Goal: Browse casually

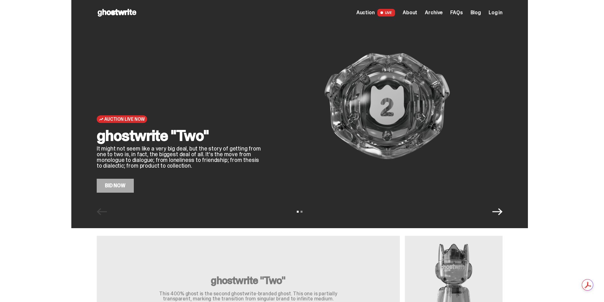
click at [129, 184] on link "Bid Now" at bounding box center [115, 186] width 37 height 14
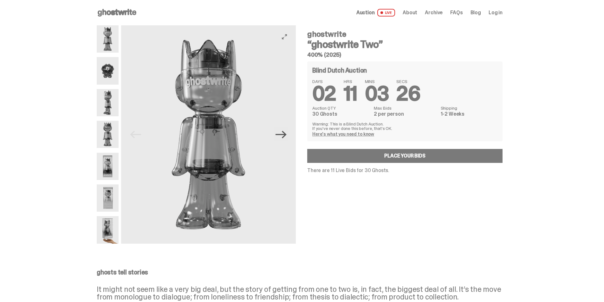
click at [279, 136] on icon "Next" at bounding box center [280, 134] width 11 height 11
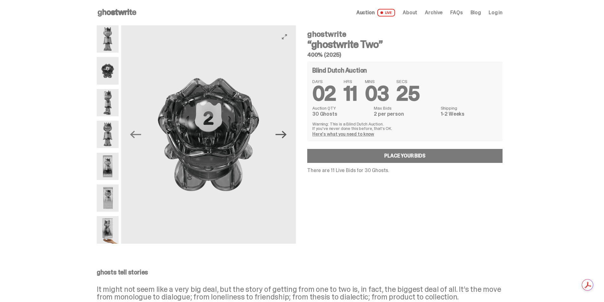
click at [279, 136] on icon "Next" at bounding box center [280, 134] width 11 height 11
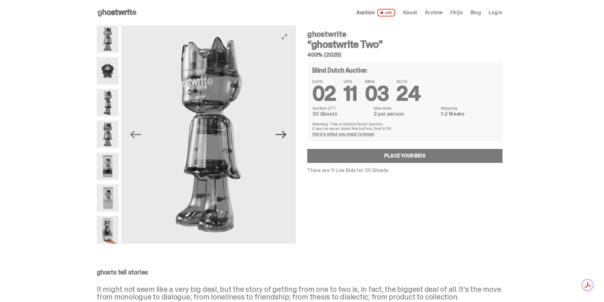
click at [279, 136] on icon "Next" at bounding box center [280, 134] width 11 height 11
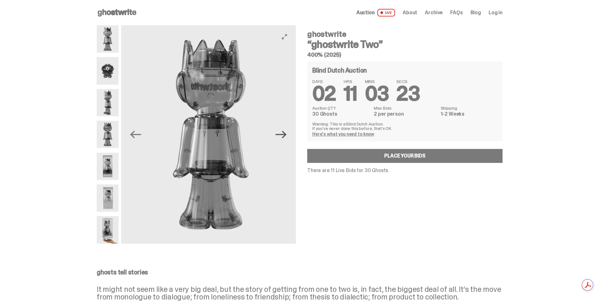
click at [279, 136] on icon "Next" at bounding box center [280, 134] width 11 height 11
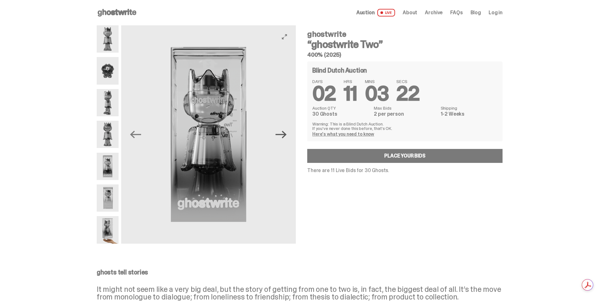
click at [279, 136] on icon "Next" at bounding box center [280, 134] width 11 height 11
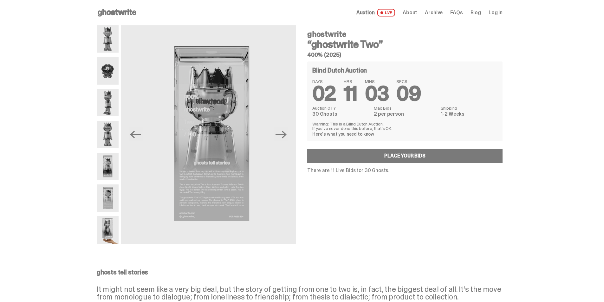
click at [372, 12] on span "Auction" at bounding box center [365, 12] width 18 height 5
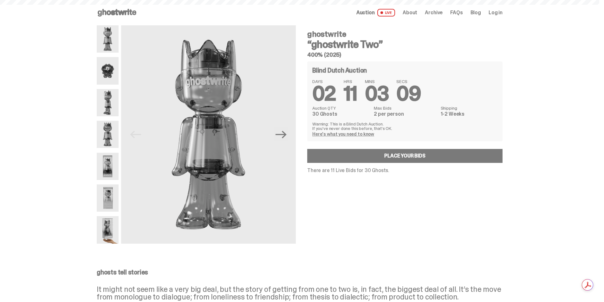
click at [436, 12] on span "Archive" at bounding box center [434, 12] width 18 height 5
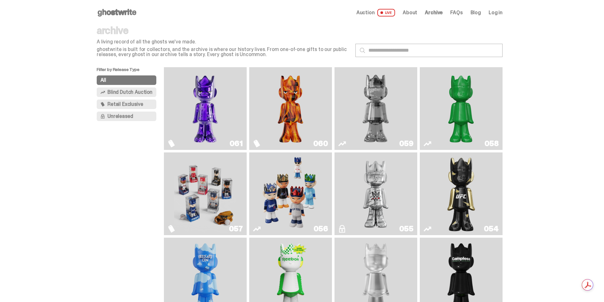
click at [200, 104] on img "Fantasy" at bounding box center [205, 109] width 62 height 78
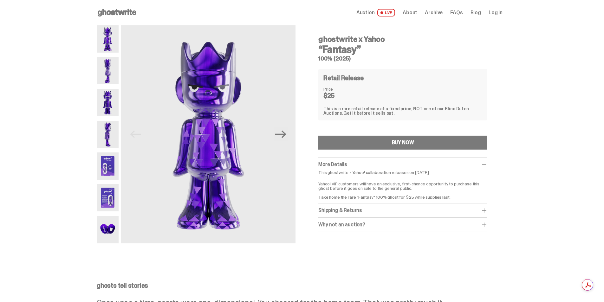
click at [116, 162] on img at bounding box center [108, 165] width 22 height 27
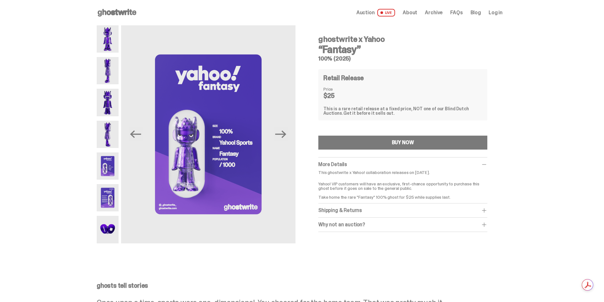
click at [434, 12] on span "Archive" at bounding box center [434, 12] width 18 height 5
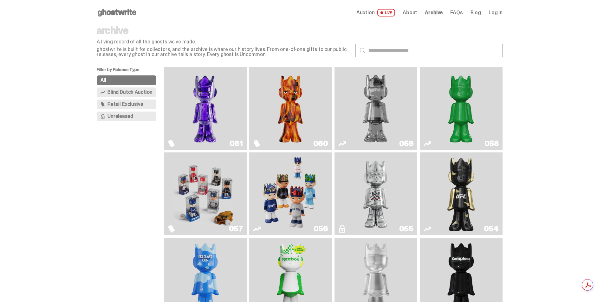
click at [289, 111] on img "Always On Fire" at bounding box center [290, 109] width 62 height 78
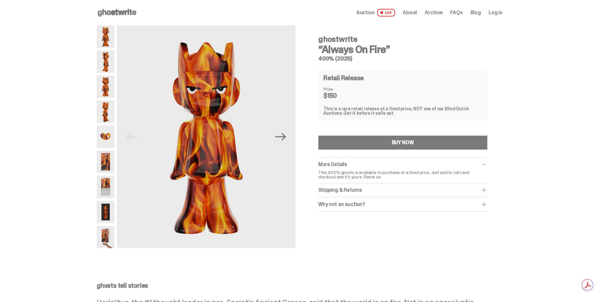
click at [103, 165] on img at bounding box center [106, 162] width 18 height 23
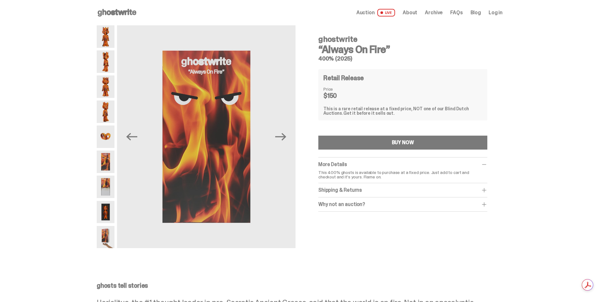
click at [111, 187] on img at bounding box center [106, 187] width 18 height 23
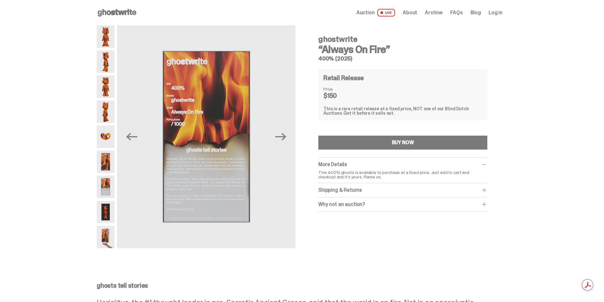
click at [114, 213] on img at bounding box center [106, 212] width 18 height 23
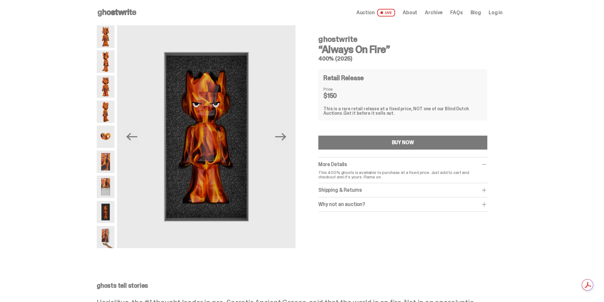
click at [437, 12] on span "Archive" at bounding box center [434, 12] width 18 height 5
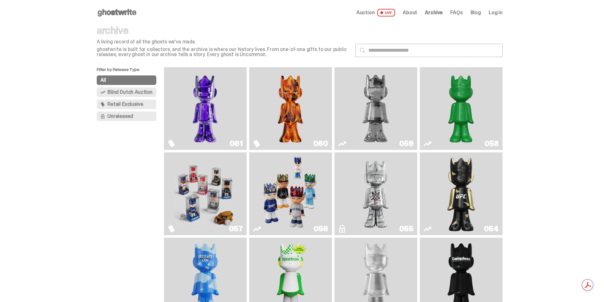
click at [450, 117] on img "Schrödinger's ghost: Sunday Green" at bounding box center [461, 109] width 62 height 78
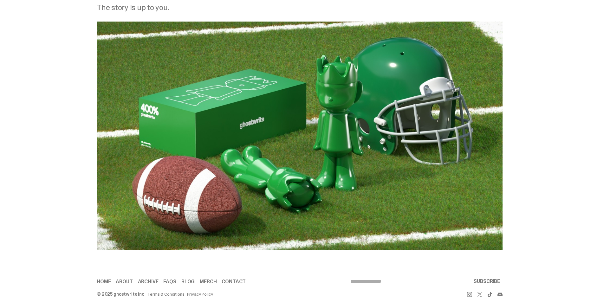
scroll to position [763, 0]
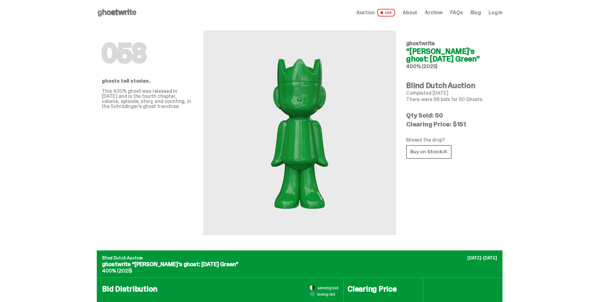
click at [436, 11] on span "Archive" at bounding box center [434, 12] width 18 height 5
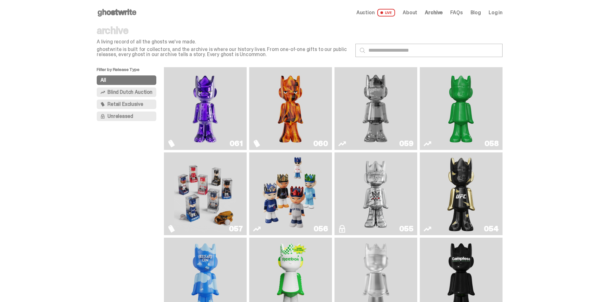
click at [382, 194] on img "I Was There SummerSlam" at bounding box center [376, 194] width 62 height 78
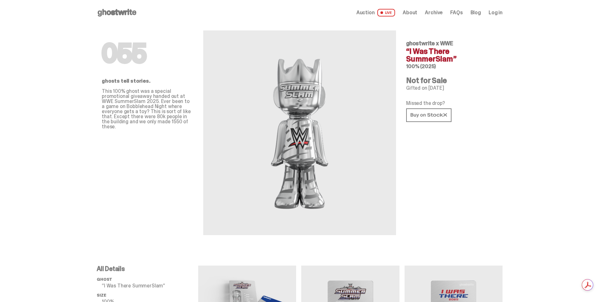
click at [436, 15] on span "Archive" at bounding box center [434, 12] width 18 height 5
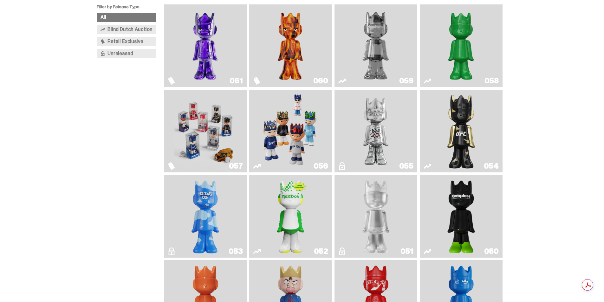
scroll to position [63, 0]
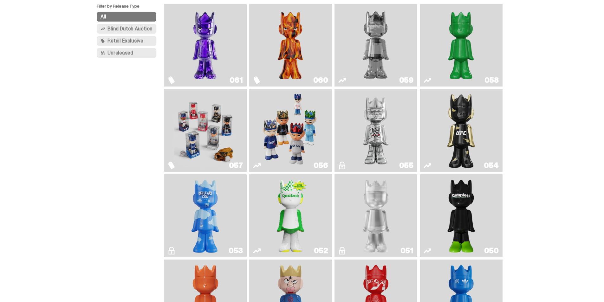
click at [382, 49] on img "Two" at bounding box center [376, 45] width 62 height 78
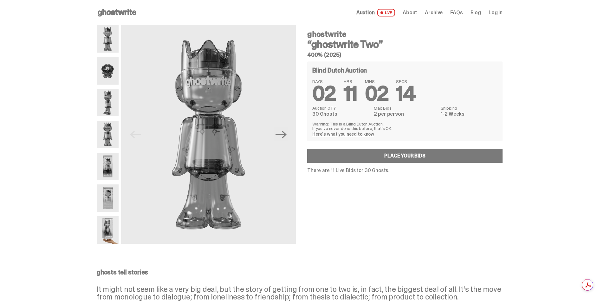
click at [438, 15] on span "Archive" at bounding box center [434, 12] width 18 height 5
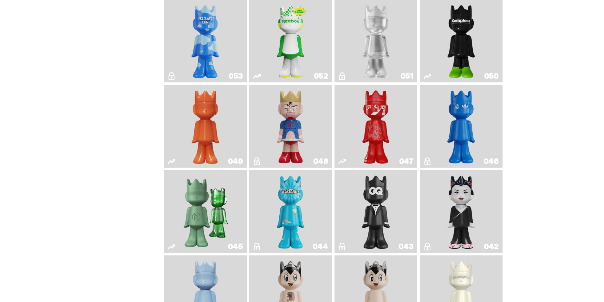
scroll to position [254, 0]
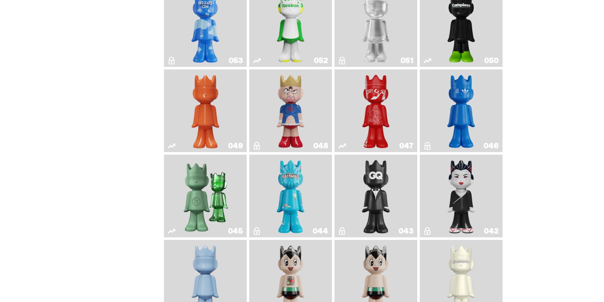
click at [212, 184] on img "Present" at bounding box center [205, 196] width 54 height 78
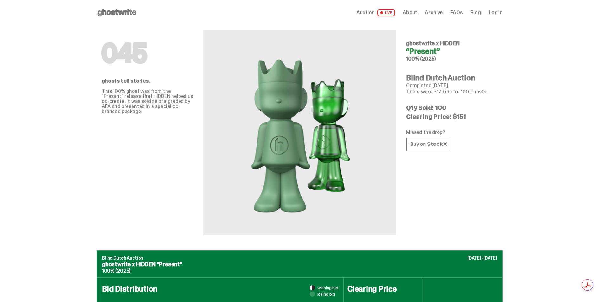
click at [439, 13] on span "Archive" at bounding box center [434, 12] width 18 height 5
